Goal: Transaction & Acquisition: Obtain resource

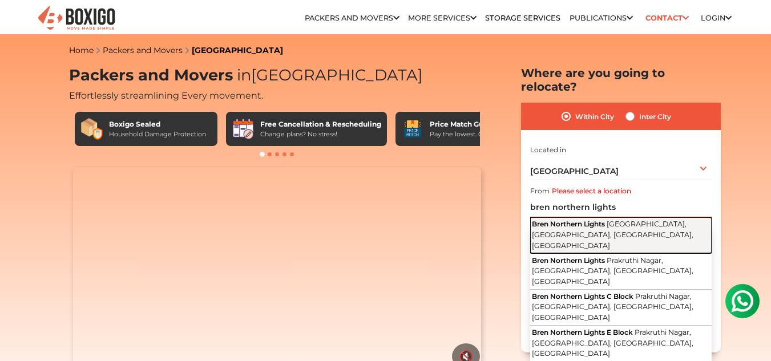
click at [572, 220] on span "[GEOGRAPHIC_DATA], [GEOGRAPHIC_DATA], [GEOGRAPHIC_DATA], [GEOGRAPHIC_DATA]" at bounding box center [613, 235] width 162 height 30
type input "Bren Northern Lights, [GEOGRAPHIC_DATA], [GEOGRAPHIC_DATA], [GEOGRAPHIC_DATA], …"
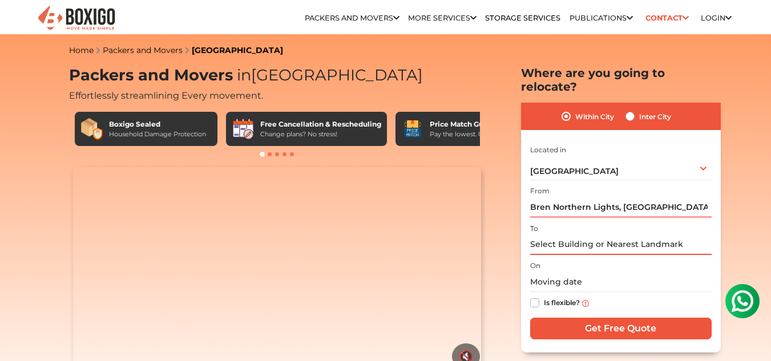
click at [565, 235] on input "text" at bounding box center [621, 245] width 182 height 20
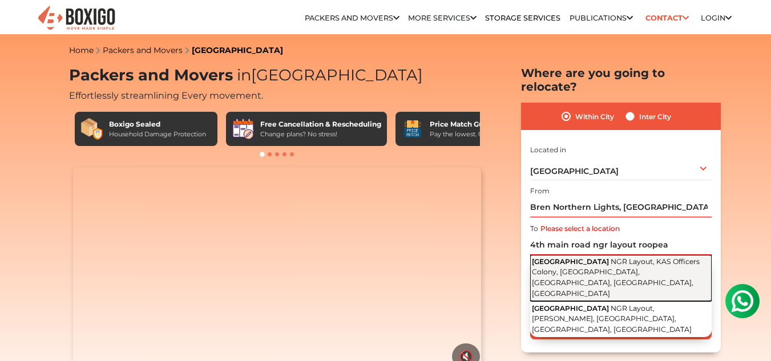
click at [571, 263] on span "NGR Layout, KAS Officers Colony, [GEOGRAPHIC_DATA], [GEOGRAPHIC_DATA], [GEOGRAP…" at bounding box center [616, 277] width 168 height 41
type input "[STREET_ADDRESS]"
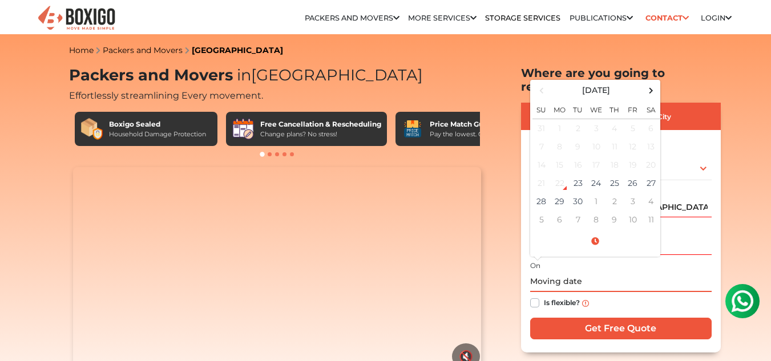
click at [555, 272] on input "text" at bounding box center [621, 282] width 182 height 20
click at [651, 174] on td "27" at bounding box center [651, 183] width 18 height 18
click at [645, 277] on input "09/27/2025 12:00 AM" at bounding box center [621, 282] width 182 height 20
click at [545, 192] on td "28" at bounding box center [542, 201] width 18 height 18
type input "09/28/2025 12:00 AM"
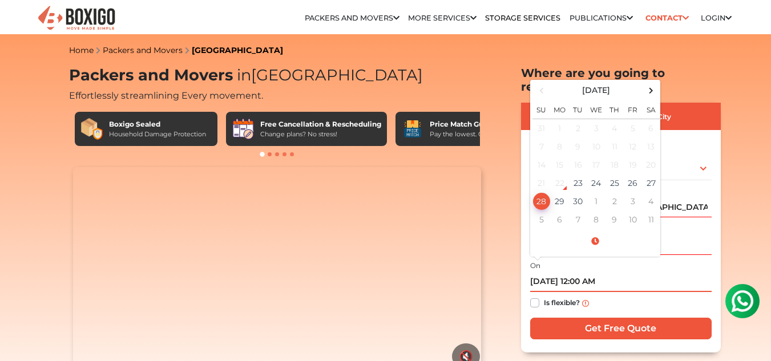
click at [661, 272] on input "09/28/2025 12:00 AM" at bounding box center [621, 282] width 182 height 20
click at [544, 296] on label "Is flexible?" at bounding box center [562, 302] width 36 height 12
click at [535, 296] on input "Is flexible?" at bounding box center [534, 301] width 9 height 11
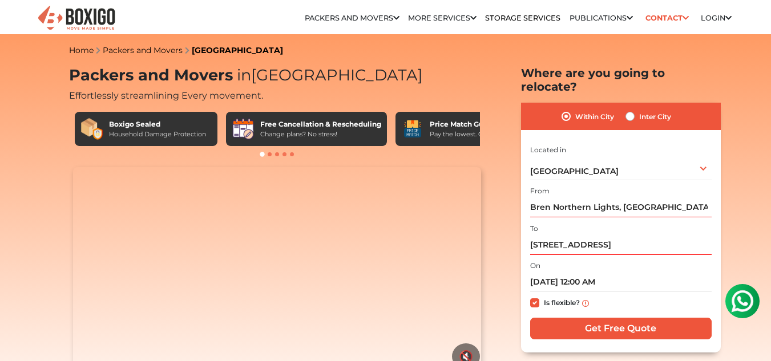
click at [544, 296] on label "Is flexible?" at bounding box center [562, 302] width 36 height 12
click at [532, 296] on input "Is flexible?" at bounding box center [534, 301] width 9 height 11
checkbox input "false"
click at [570, 318] on input "Get Free Quote" at bounding box center [621, 329] width 182 height 22
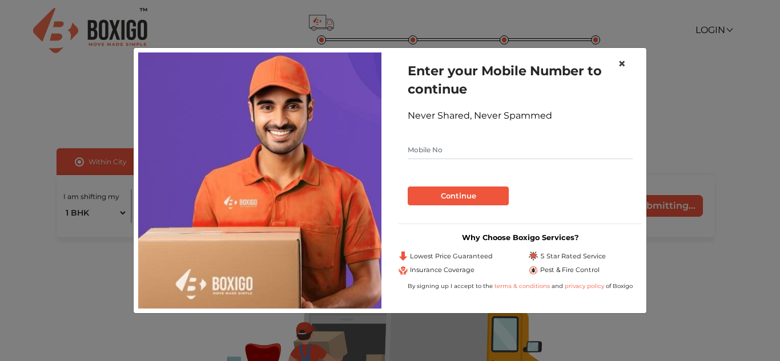
click at [622, 62] on span "×" at bounding box center [622, 63] width 8 height 17
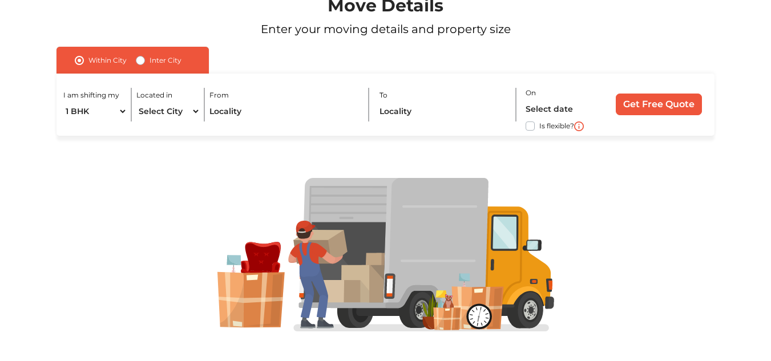
scroll to position [101, 0]
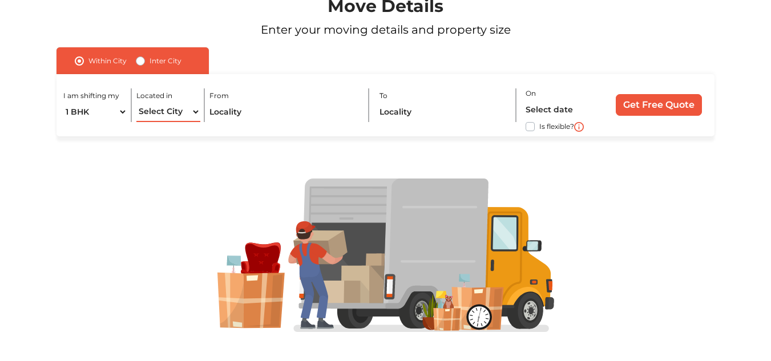
click at [197, 114] on select "Select City [GEOGRAPHIC_DATA] [GEOGRAPHIC_DATA] [GEOGRAPHIC_DATA] [GEOGRAPHIC_D…" at bounding box center [168, 112] width 64 height 20
select select "[GEOGRAPHIC_DATA]"
click at [136, 102] on select "Select City [GEOGRAPHIC_DATA] [GEOGRAPHIC_DATA] [GEOGRAPHIC_DATA] [GEOGRAPHIC_D…" at bounding box center [168, 112] width 64 height 20
click at [236, 111] on input "text" at bounding box center [285, 112] width 151 height 20
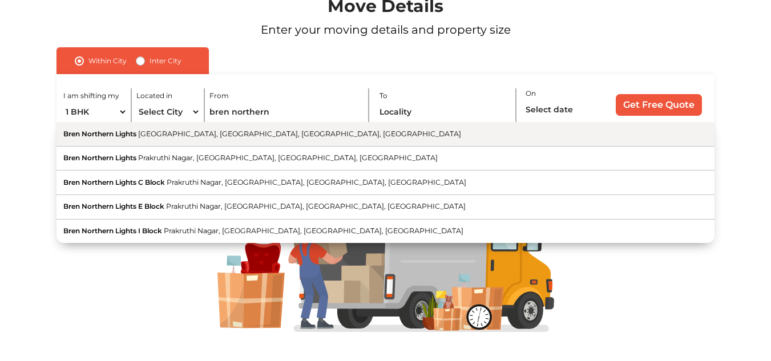
click at [211, 139] on button "Bren Northern Lights [GEOGRAPHIC_DATA], [GEOGRAPHIC_DATA], [GEOGRAPHIC_DATA], […" at bounding box center [386, 134] width 658 height 25
type input "Bren Northern Lights, [GEOGRAPHIC_DATA], [GEOGRAPHIC_DATA], [GEOGRAPHIC_DATA], …"
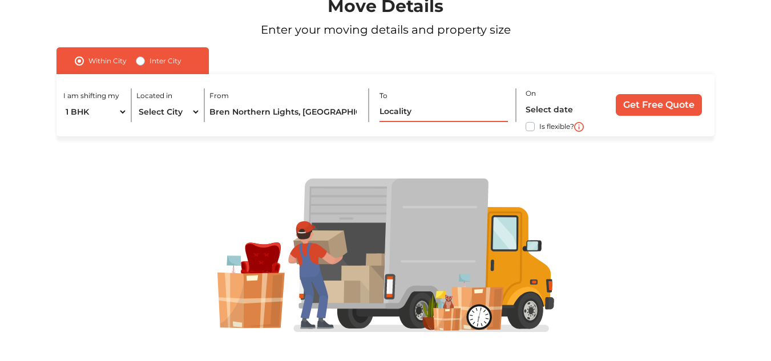
click at [395, 110] on input "text" at bounding box center [444, 112] width 129 height 20
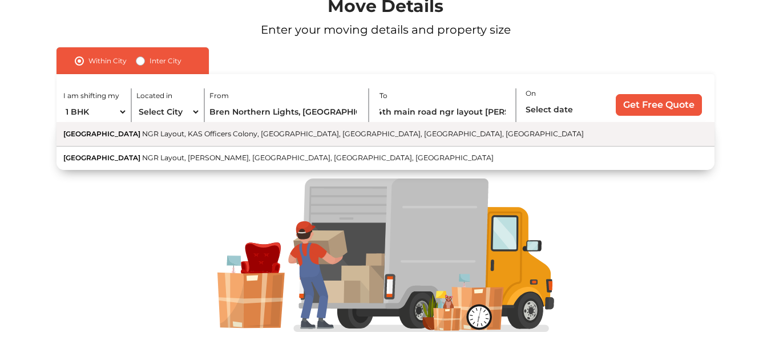
scroll to position [0, 0]
click at [333, 138] on button "[STREET_ADDRESS]" at bounding box center [386, 134] width 658 height 25
type input "[STREET_ADDRESS]"
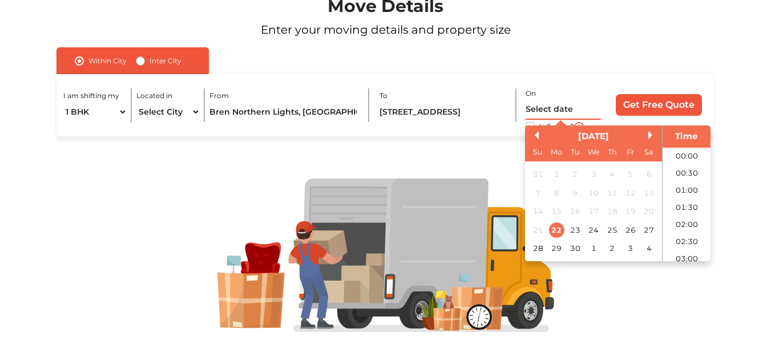
click at [549, 107] on input "text" at bounding box center [564, 110] width 76 height 20
click at [647, 226] on div "27" at bounding box center [649, 230] width 15 height 15
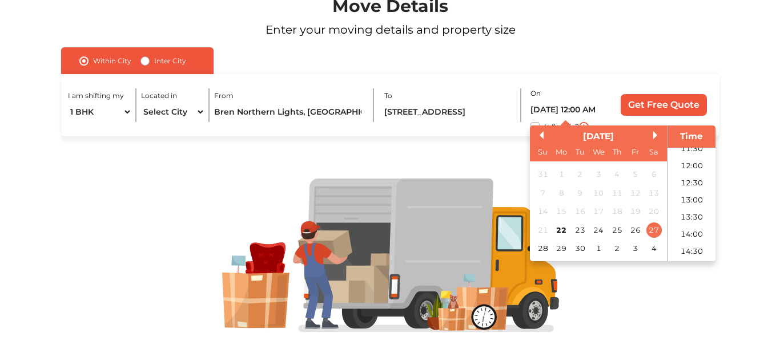
scroll to position [397, 0]
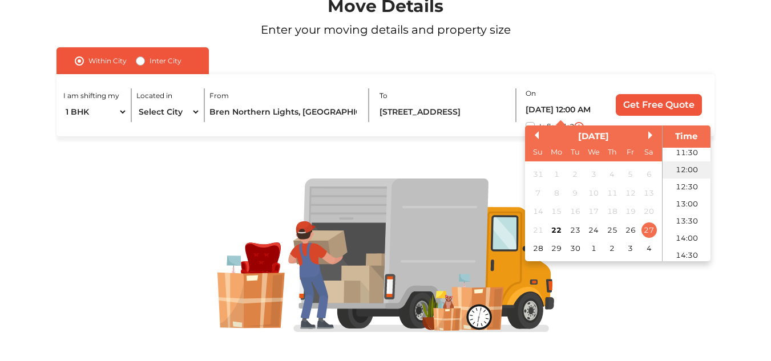
click at [686, 170] on li "12:00" at bounding box center [687, 170] width 49 height 17
type input "[DATE] 12:00 PM"
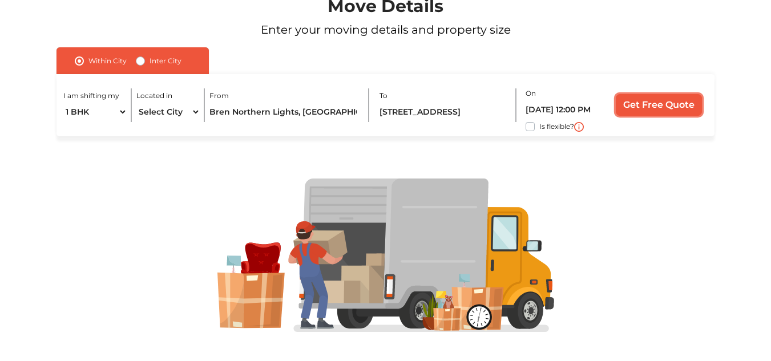
click at [659, 98] on input "Get Free Quote" at bounding box center [659, 105] width 86 height 22
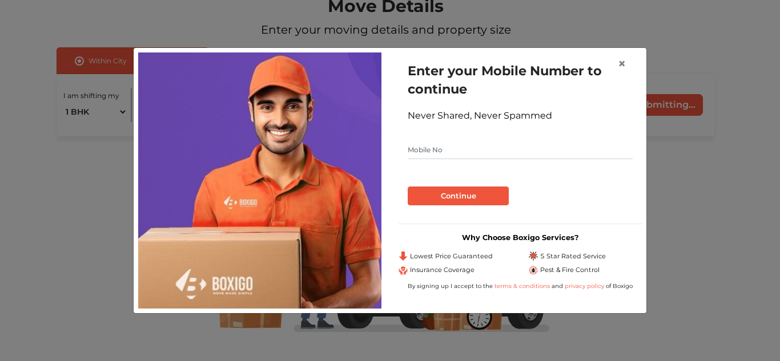
click at [426, 141] on input "text" at bounding box center [520, 150] width 225 height 18
type input "9591738250"
click at [448, 189] on button "Continue" at bounding box center [458, 196] width 101 height 19
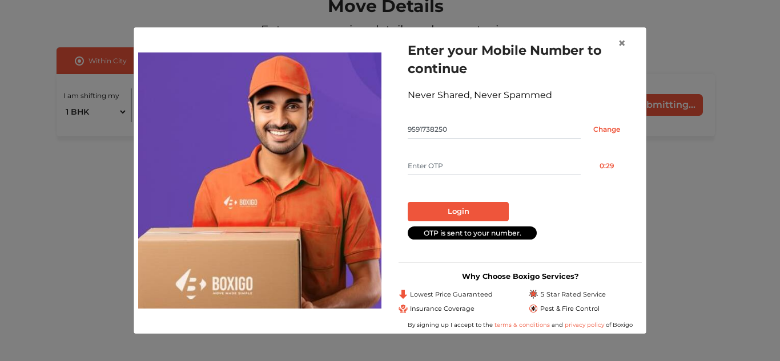
click at [434, 166] on input "text" at bounding box center [494, 166] width 173 height 18
type input "2691"
click at [438, 218] on button "Login" at bounding box center [458, 211] width 101 height 19
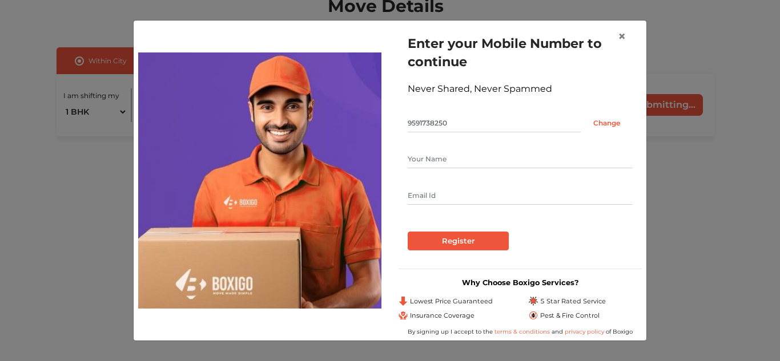
click at [433, 162] on input "text" at bounding box center [520, 159] width 225 height 18
type input "[PERSON_NAME]"
click at [426, 188] on input "text" at bounding box center [520, 196] width 225 height 18
type input "[EMAIL_ADDRESS][DOMAIN_NAME]"
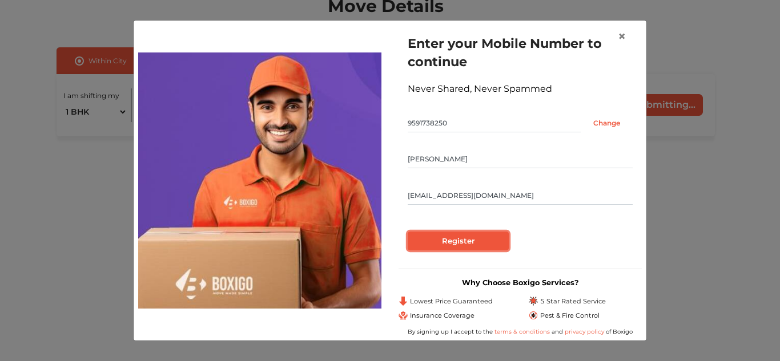
click at [444, 237] on input "Register" at bounding box center [458, 241] width 101 height 19
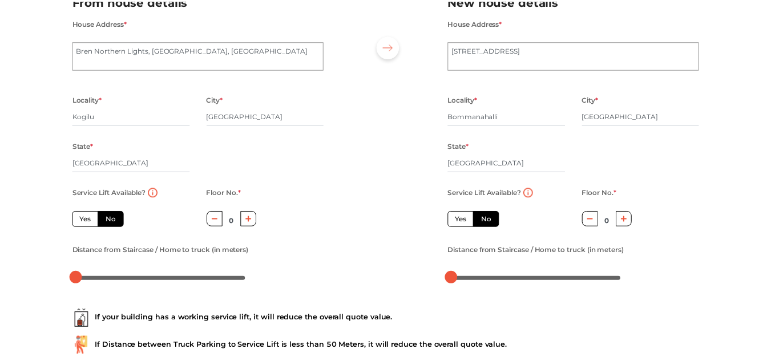
scroll to position [41, 0]
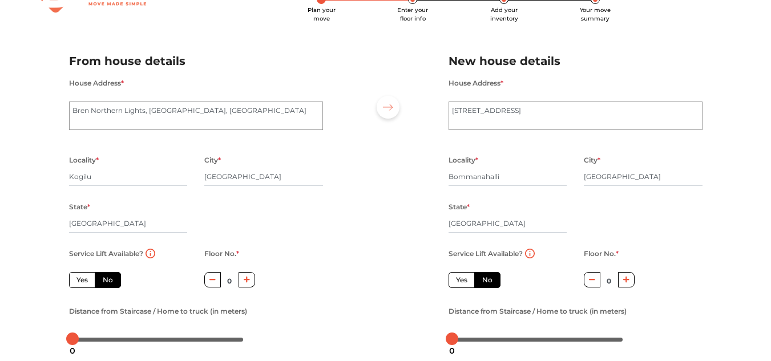
click at [83, 274] on label "Yes" at bounding box center [82, 280] width 26 height 16
click at [83, 275] on input "Yes" at bounding box center [80, 278] width 7 height 7
radio input "true"
click at [461, 279] on label "Yes" at bounding box center [462, 280] width 26 height 16
click at [461, 279] on input "Yes" at bounding box center [459, 278] width 7 height 7
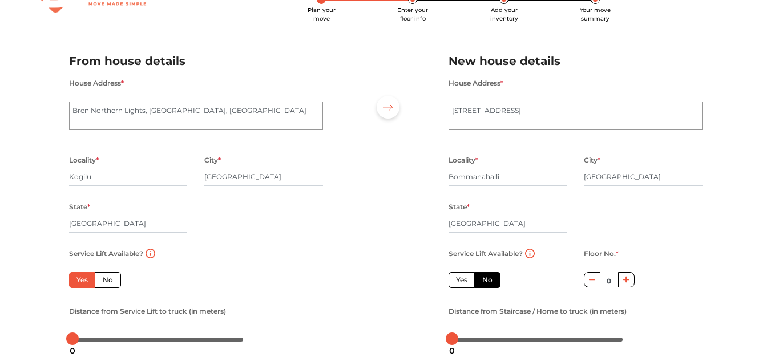
radio input "false"
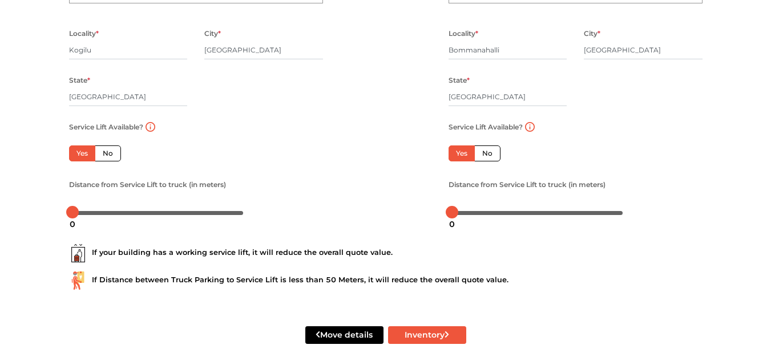
scroll to position [178, 0]
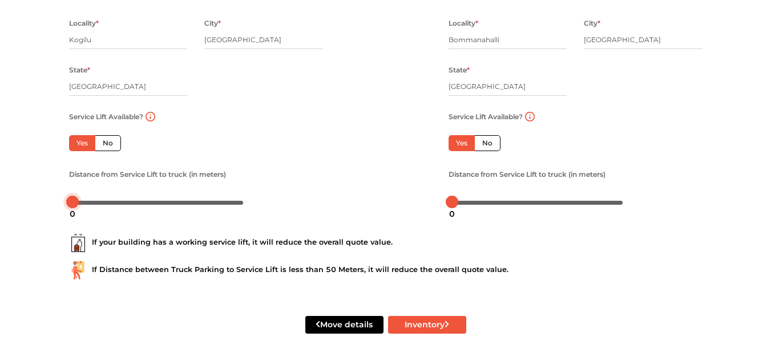
click at [78, 203] on div at bounding box center [72, 202] width 13 height 13
drag, startPoint x: 73, startPoint y: 199, endPoint x: 90, endPoint y: 202, distance: 17.8
click at [90, 202] on div at bounding box center [89, 202] width 13 height 13
drag, startPoint x: 457, startPoint y: 202, endPoint x: 474, endPoint y: 206, distance: 17.0
click at [474, 184] on body "Plan your move Enter your floor info Add your inventory Your move summary My Mo…" at bounding box center [385, 2] width 771 height 361
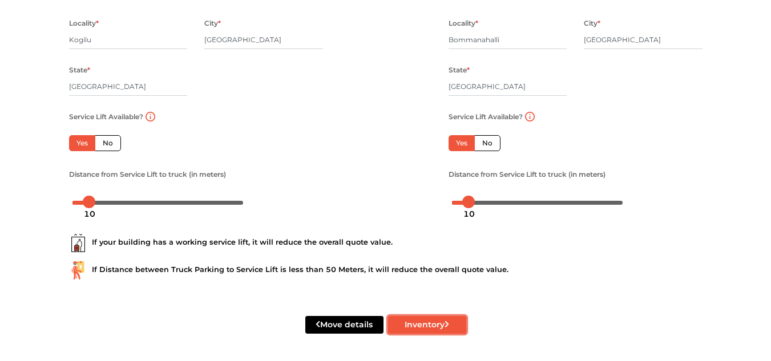
drag, startPoint x: 422, startPoint y: 328, endPoint x: 645, endPoint y: -35, distance: 425.9
click at [645, 0] on html "Plan your move Enter your floor info Add your inventory Your move summary My Mo…" at bounding box center [385, 2] width 771 height 361
click at [421, 324] on button "Inventory" at bounding box center [427, 325] width 78 height 18
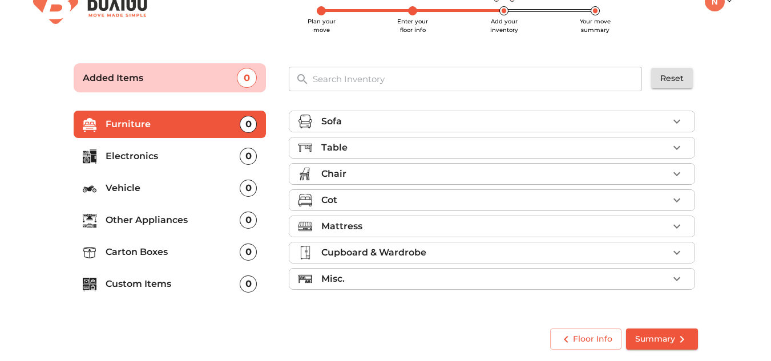
scroll to position [29, 0]
click at [296, 146] on li "Table" at bounding box center [491, 148] width 405 height 21
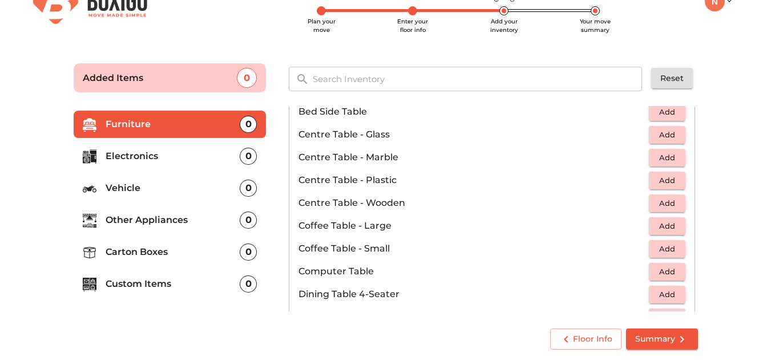
scroll to position [62, 0]
click at [374, 183] on p "Centre Table - Plastic" at bounding box center [474, 181] width 351 height 14
click at [659, 178] on span "Add" at bounding box center [667, 181] width 25 height 13
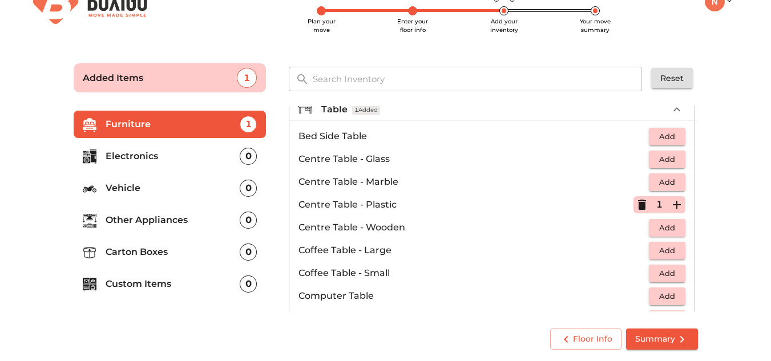
scroll to position [0, 0]
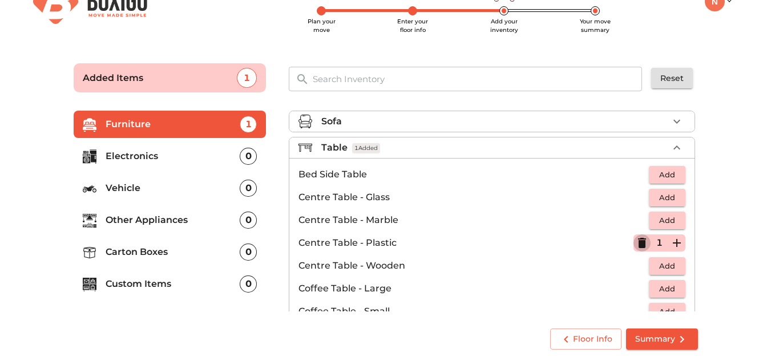
click at [642, 243] on icon "button" at bounding box center [642, 243] width 14 height 14
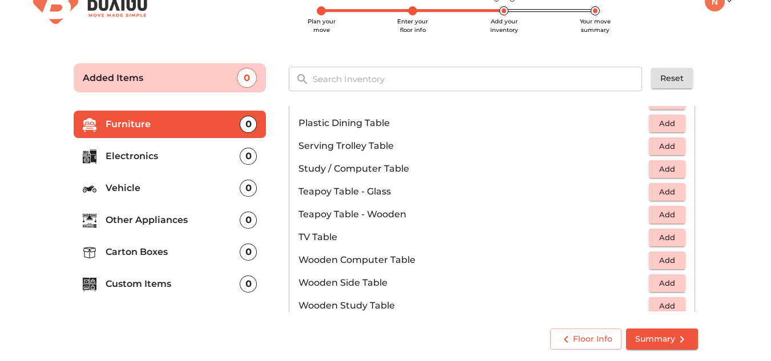
scroll to position [623, 0]
click at [660, 165] on span "Add" at bounding box center [667, 168] width 25 height 13
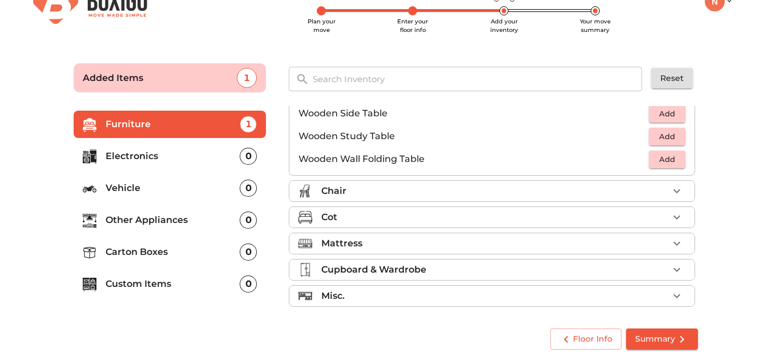
scroll to position [796, 0]
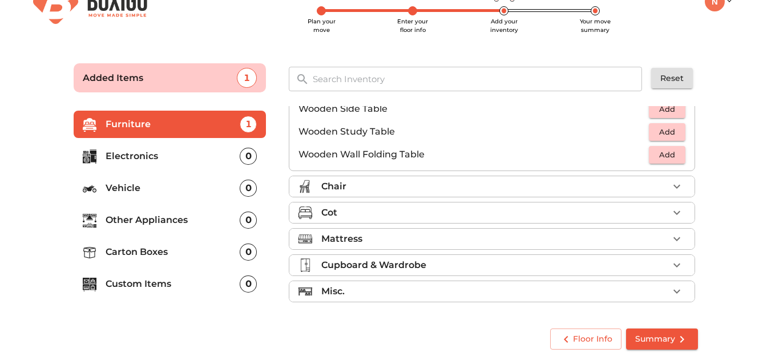
click at [401, 188] on div "Chair" at bounding box center [494, 187] width 347 height 14
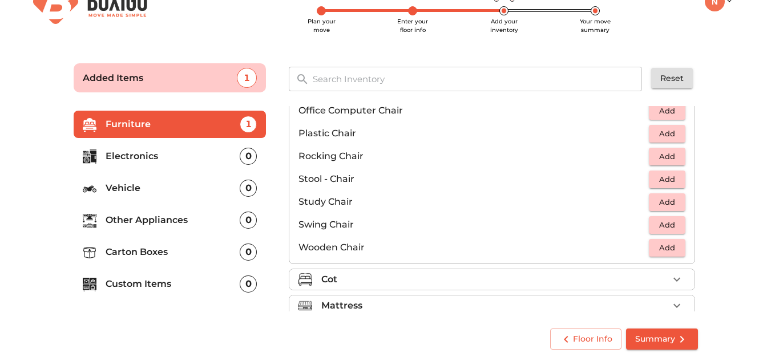
scroll to position [409, 0]
click at [663, 199] on span "Add" at bounding box center [667, 202] width 25 height 13
click at [674, 204] on icon "button" at bounding box center [677, 203] width 14 height 14
click at [578, 230] on p "Swing Chair" at bounding box center [474, 226] width 351 height 14
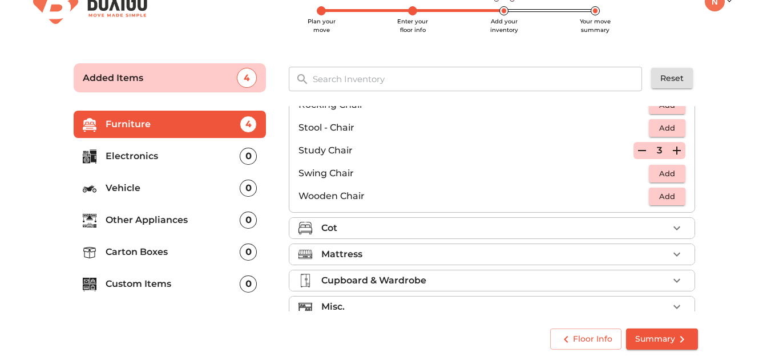
scroll to position [470, 0]
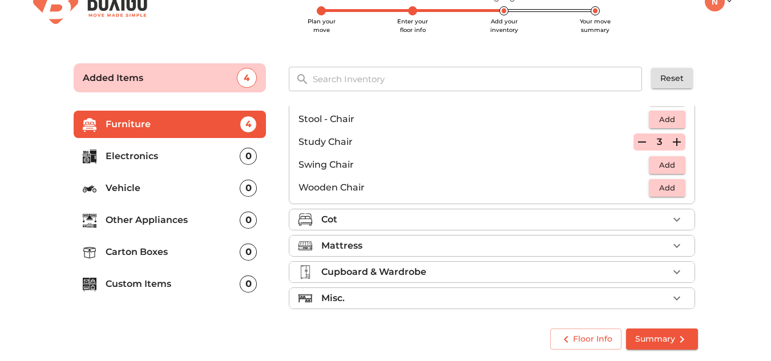
click at [547, 223] on div "Cot" at bounding box center [494, 220] width 347 height 14
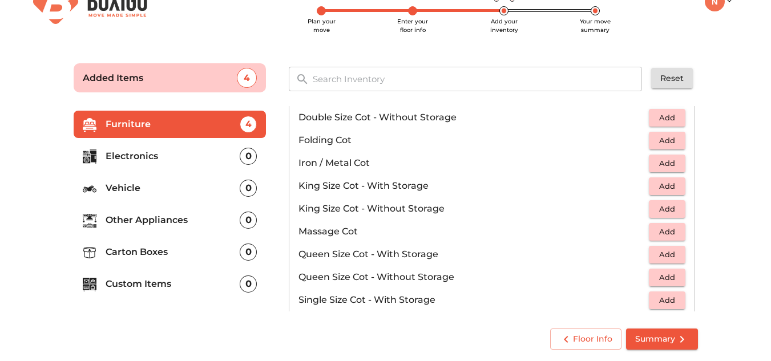
scroll to position [247, 0]
click at [662, 181] on span "Add" at bounding box center [667, 185] width 25 height 13
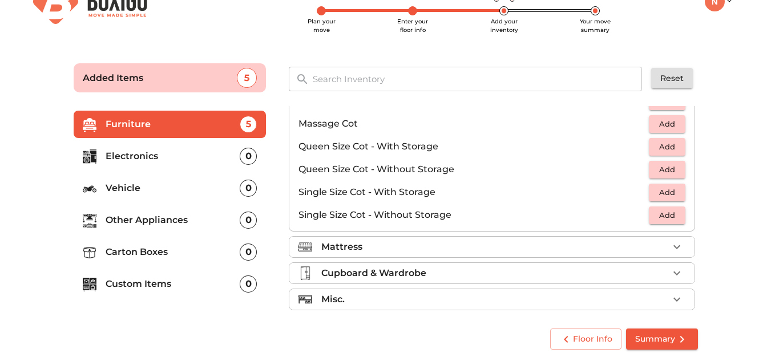
scroll to position [355, 0]
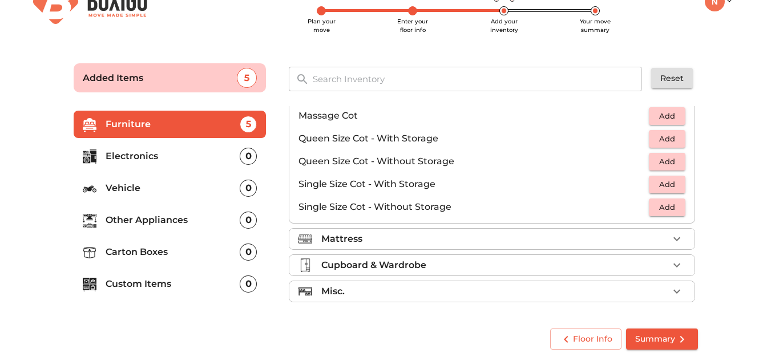
click at [498, 246] on div "Mattress" at bounding box center [494, 239] width 347 height 14
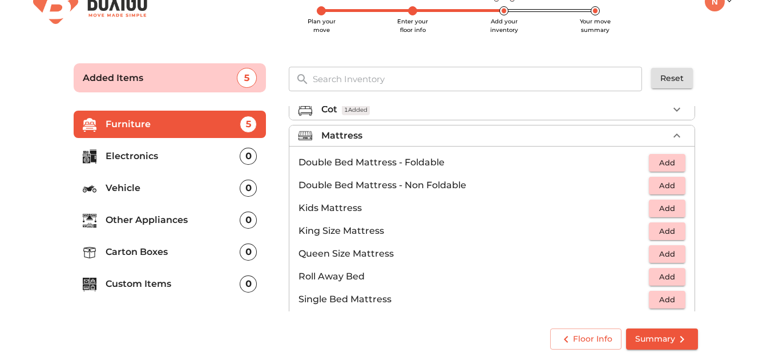
scroll to position [90, 0]
click at [656, 230] on span "Add" at bounding box center [667, 232] width 25 height 13
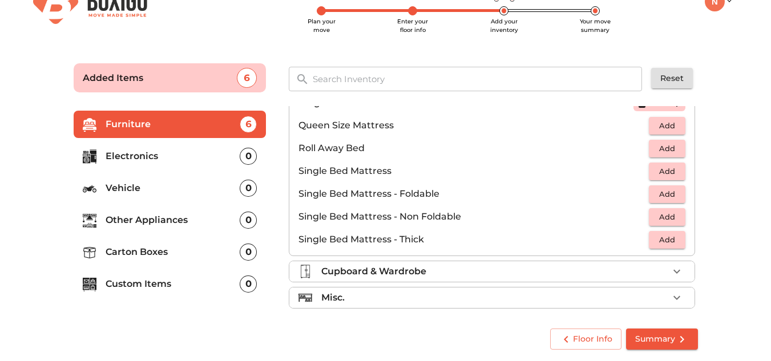
scroll to position [226, 0]
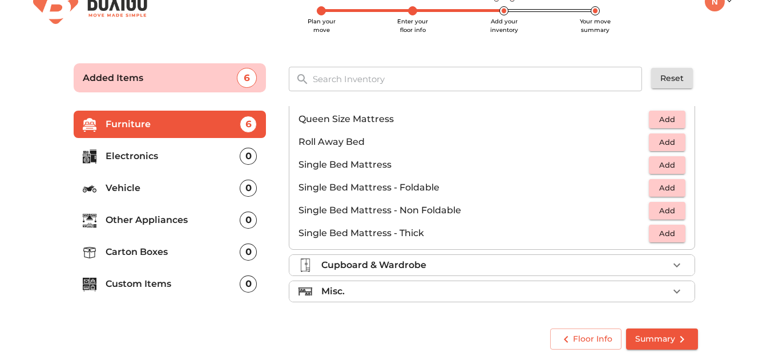
click at [464, 270] on div "Cupboard & Wardrobe" at bounding box center [494, 266] width 347 height 14
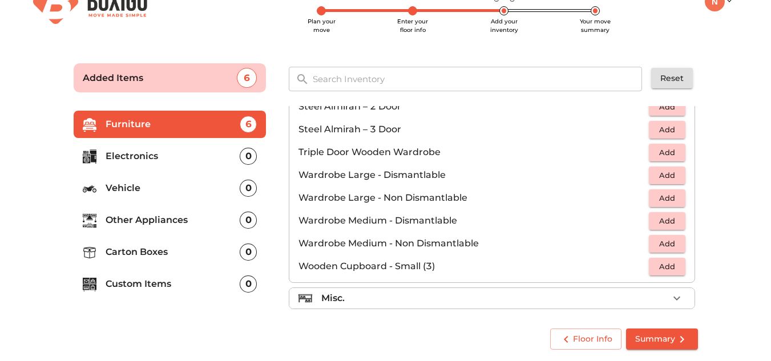
scroll to position [385, 0]
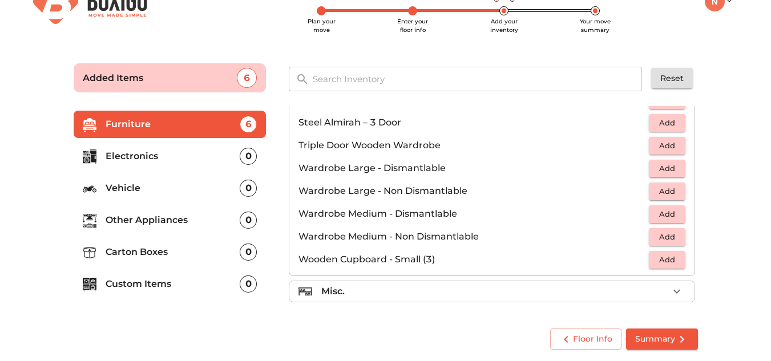
click at [412, 295] on div "Misc." at bounding box center [494, 292] width 347 height 14
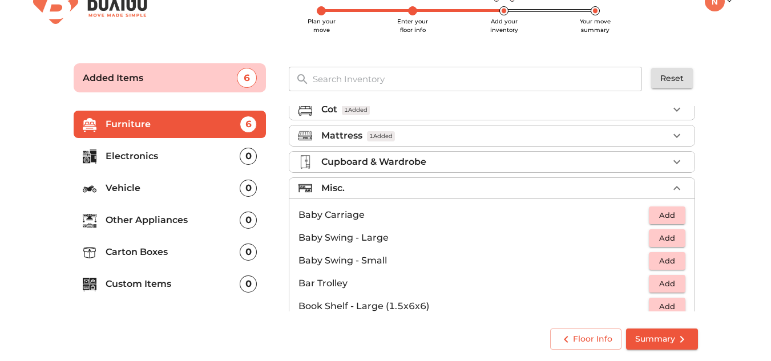
scroll to position [90, 0]
click at [170, 160] on p "Electronics" at bounding box center [173, 157] width 135 height 14
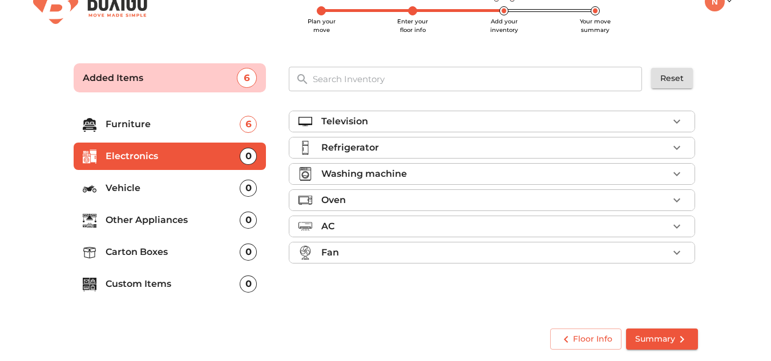
scroll to position [0, 0]
click at [155, 186] on p "Vehicle" at bounding box center [173, 189] width 135 height 14
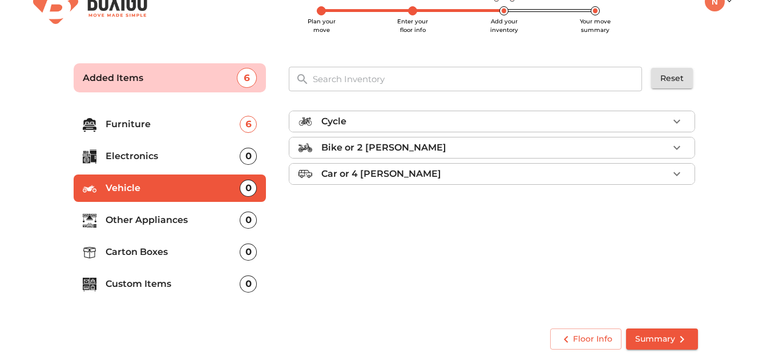
click at [171, 221] on p "Other Appliances" at bounding box center [173, 221] width 135 height 14
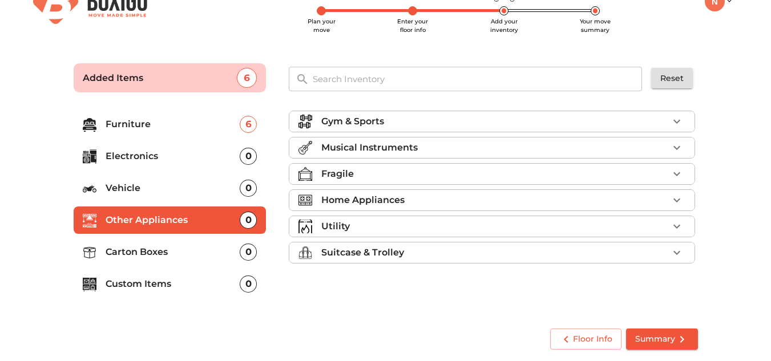
click at [333, 251] on p "Suitcase & Trolley" at bounding box center [362, 253] width 83 height 14
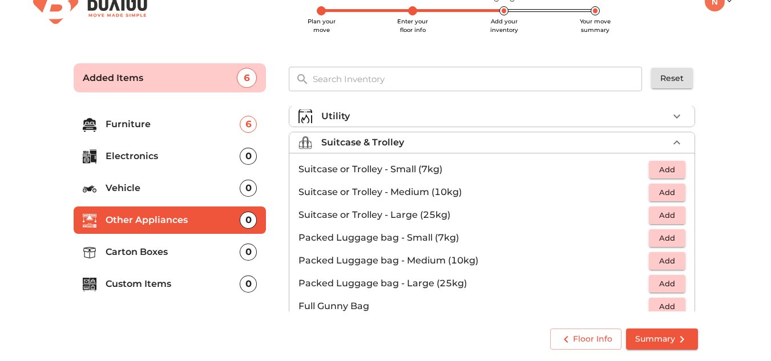
scroll to position [111, 0]
click at [659, 167] on span "Add" at bounding box center [667, 169] width 25 height 13
click at [670, 167] on icon "button" at bounding box center [677, 169] width 14 height 14
click at [156, 252] on p "Carton Boxes" at bounding box center [173, 253] width 135 height 14
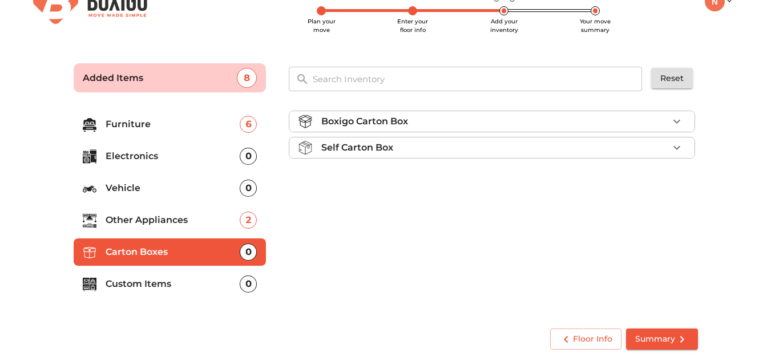
scroll to position [0, 0]
click at [175, 280] on p "Custom Items" at bounding box center [173, 284] width 135 height 14
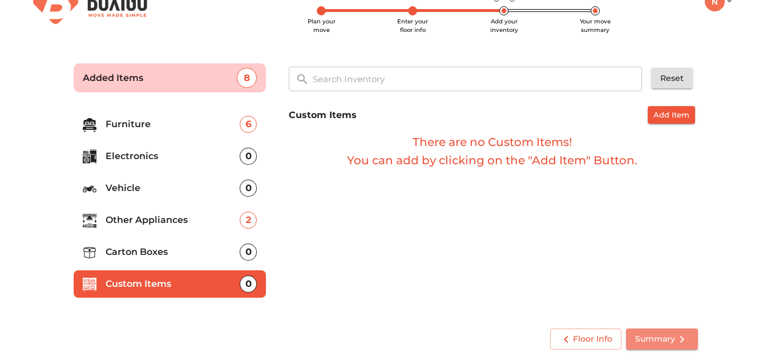
click at [656, 331] on button "Summary" at bounding box center [662, 339] width 72 height 21
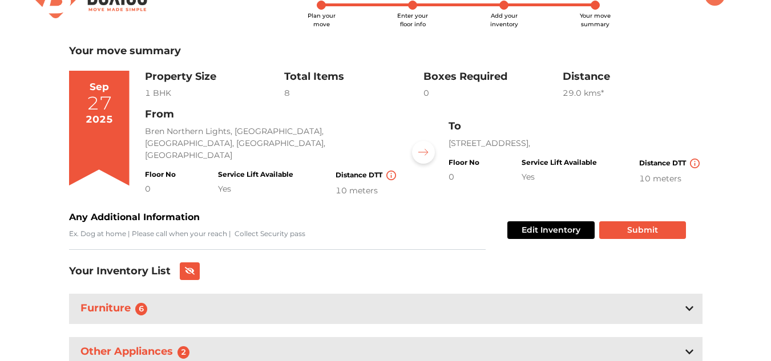
scroll to position [31, 0]
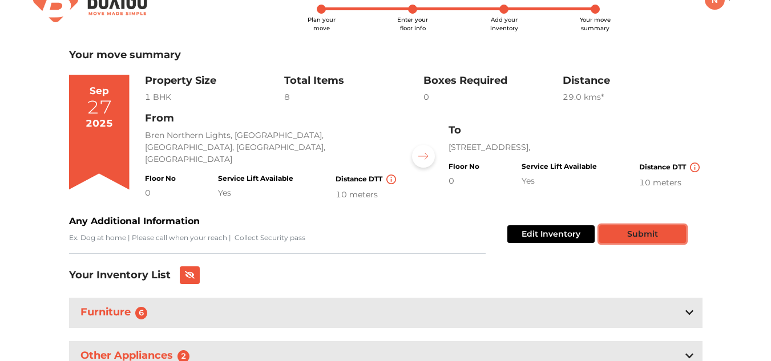
click at [627, 227] on button "Submit" at bounding box center [642, 235] width 87 height 18
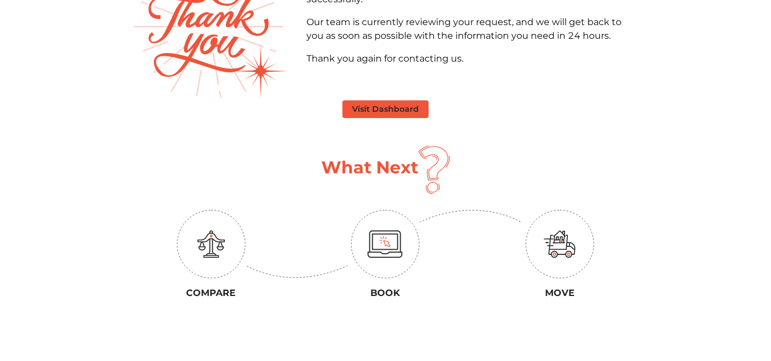
scroll to position [118, 0]
click at [390, 105] on button "Visit Dashboard" at bounding box center [386, 110] width 86 height 18
